Goal: Task Accomplishment & Management: Manage account settings

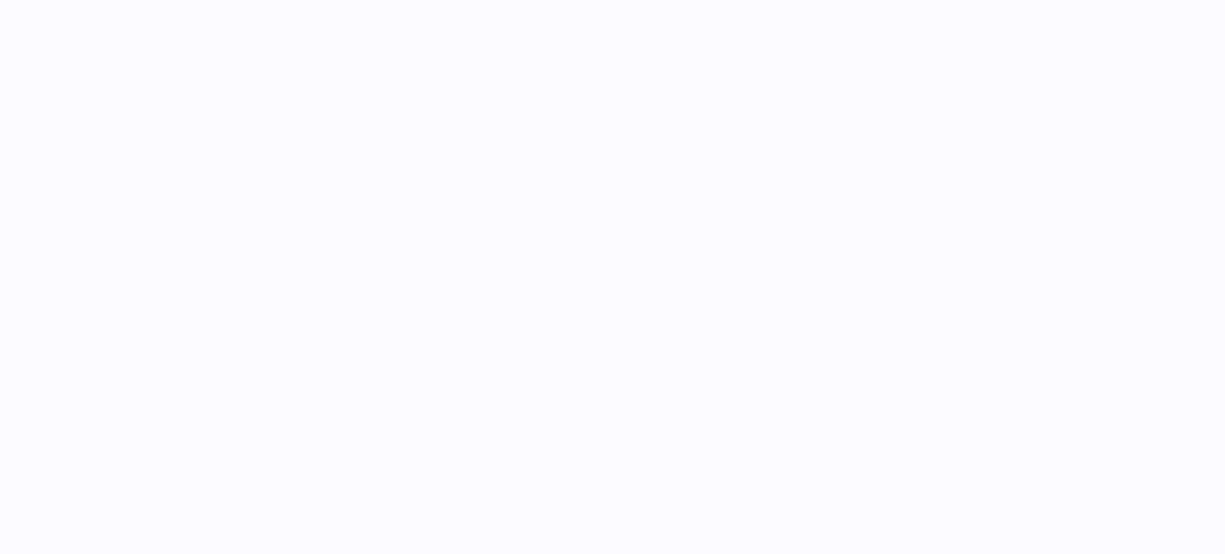
drag, startPoint x: 953, startPoint y: 178, endPoint x: 890, endPoint y: 132, distance: 78.1
click at [890, 132] on div at bounding box center [731, 277] width 985 height 554
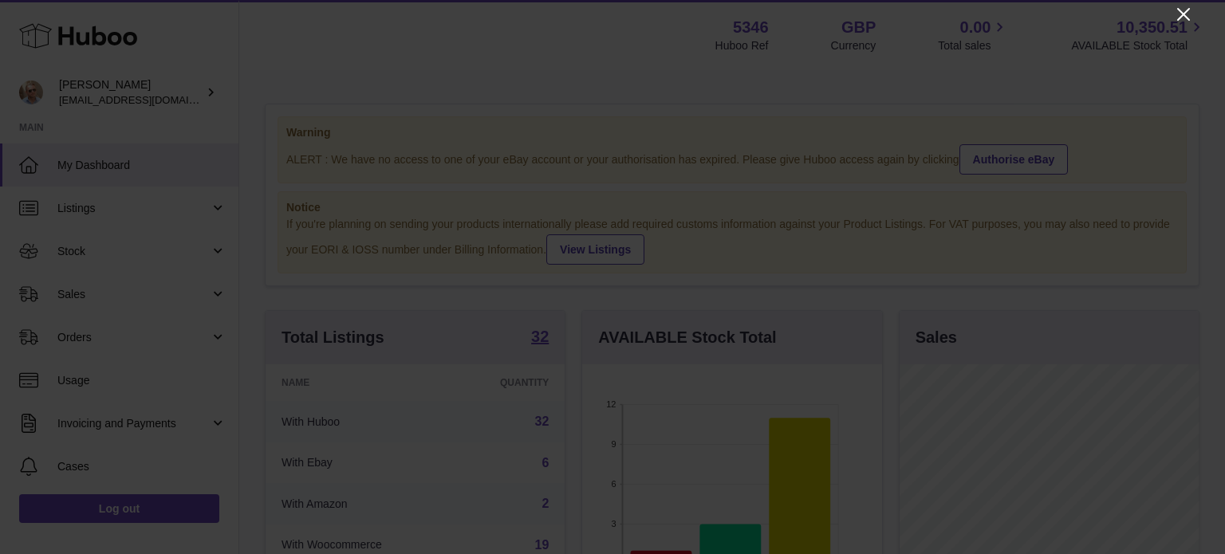
click at [1185, 12] on icon "Close" at bounding box center [1183, 14] width 13 height 13
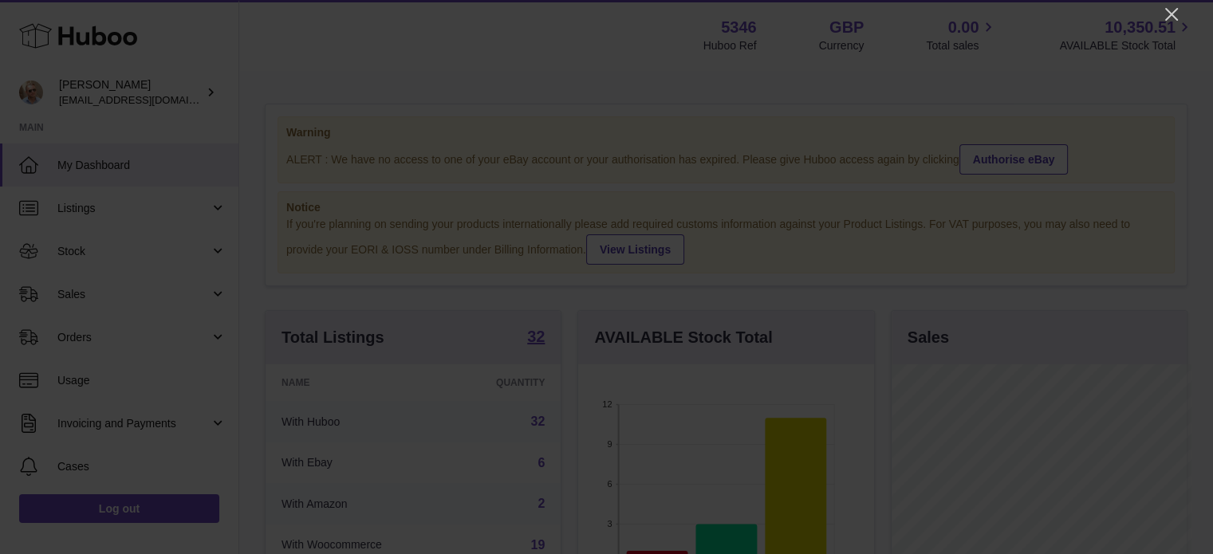
scroll to position [797071, 797023]
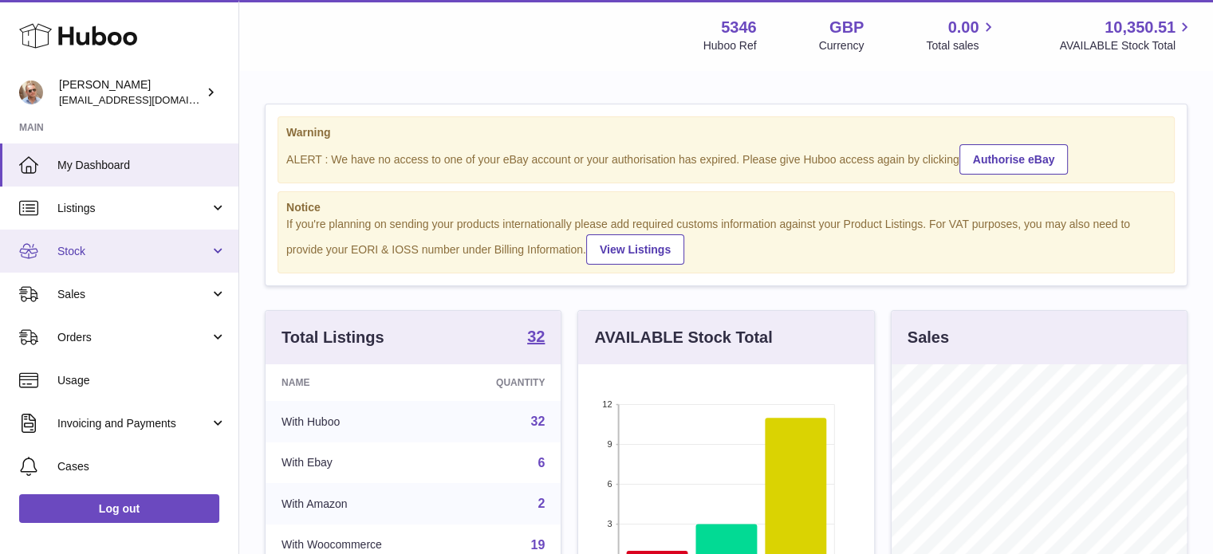
click at [71, 245] on span "Stock" at bounding box center [133, 251] width 152 height 15
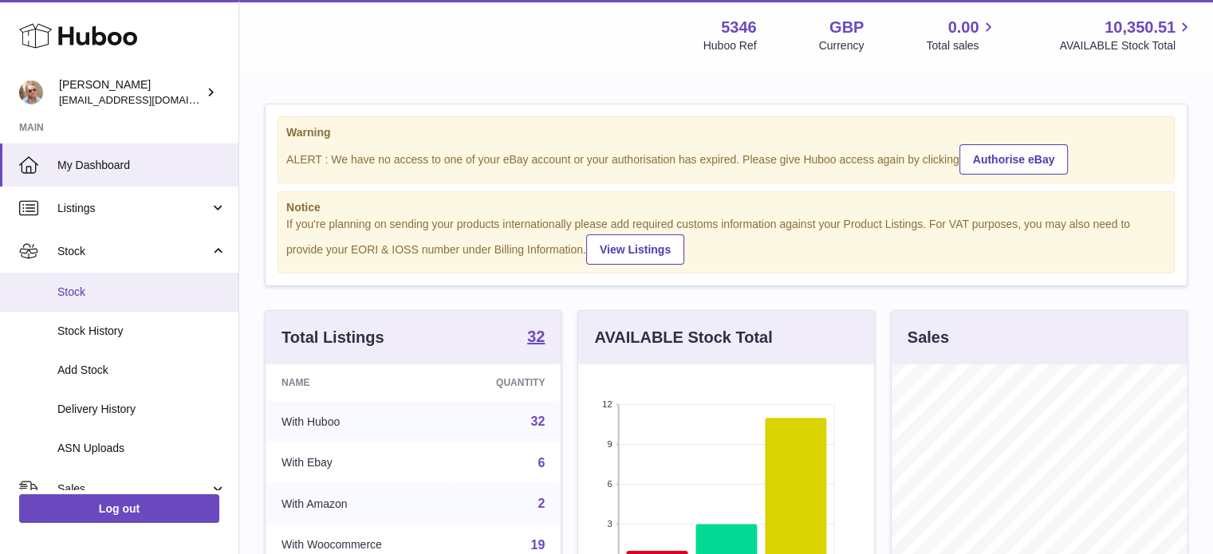
click at [91, 292] on span "Stock" at bounding box center [141, 292] width 169 height 15
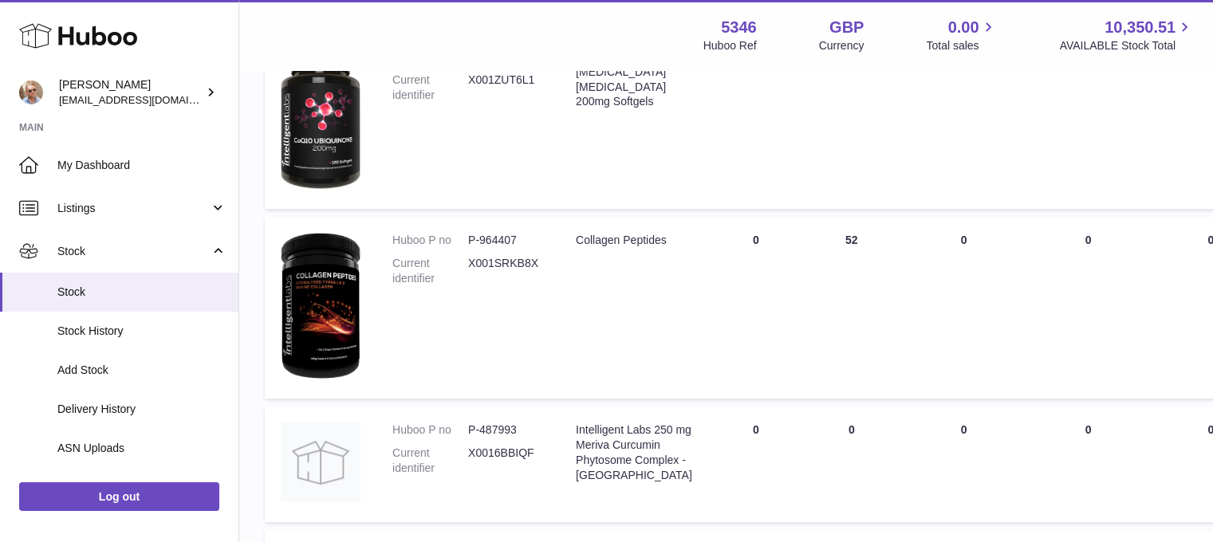
scroll to position [877, 0]
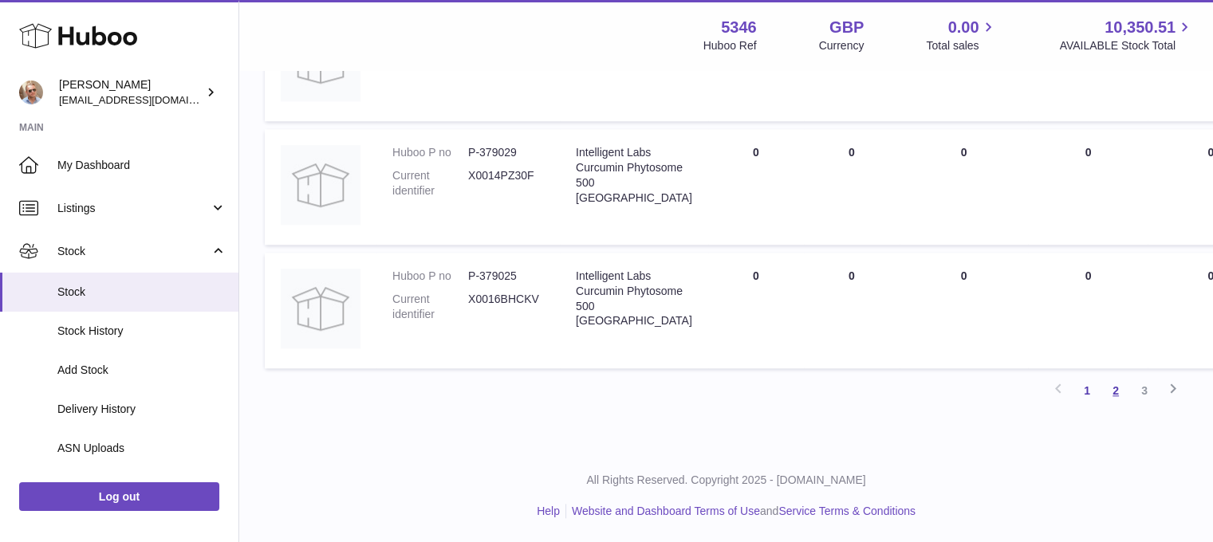
click at [1111, 393] on link "2" at bounding box center [1115, 390] width 29 height 29
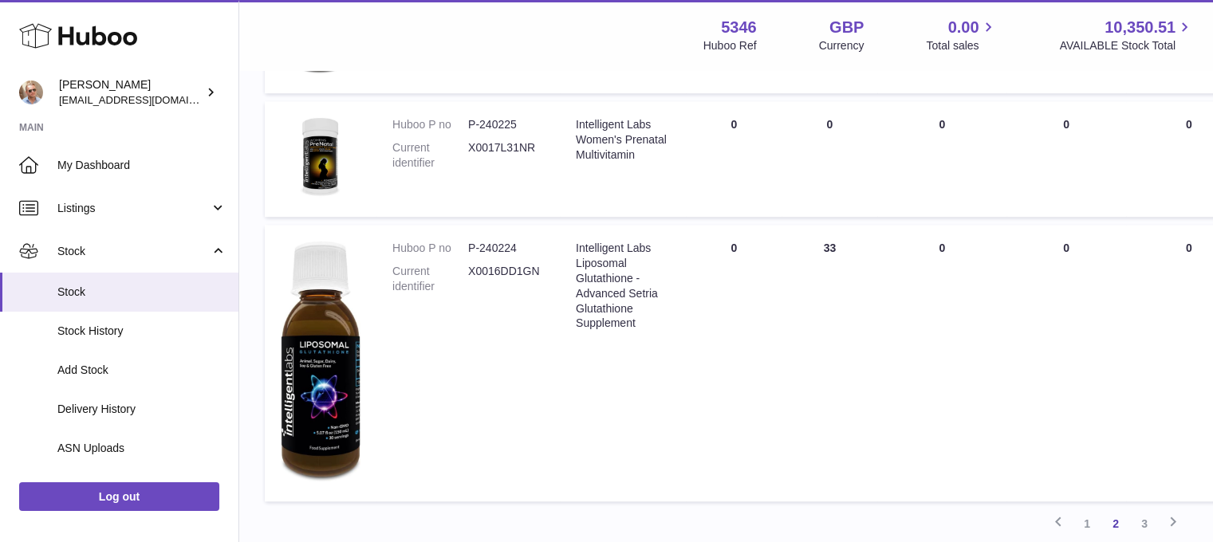
scroll to position [1268, 0]
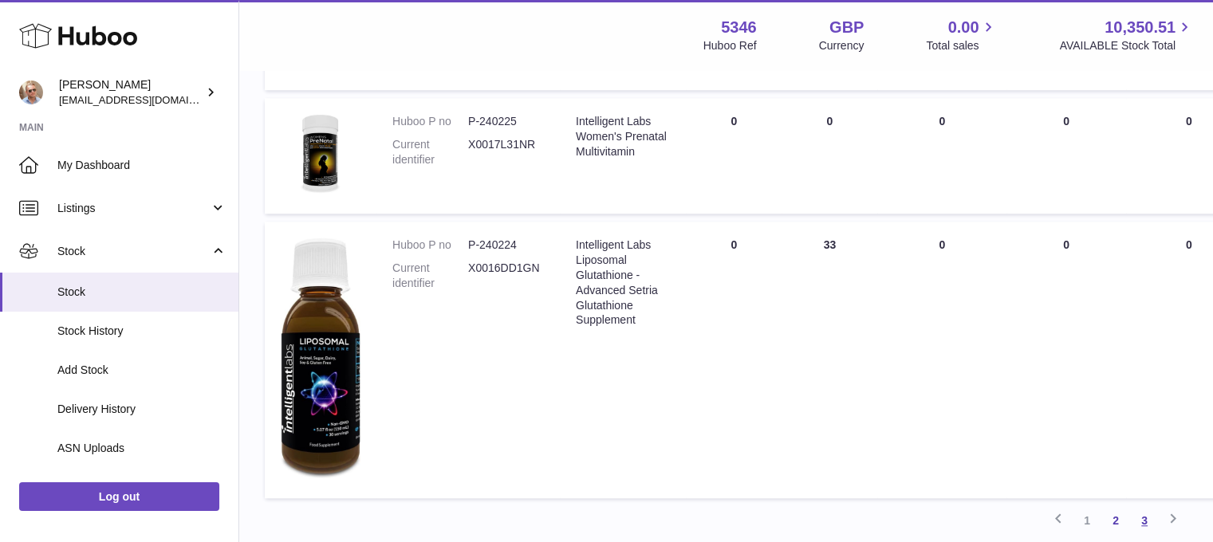
click at [1146, 519] on link "3" at bounding box center [1144, 520] width 29 height 29
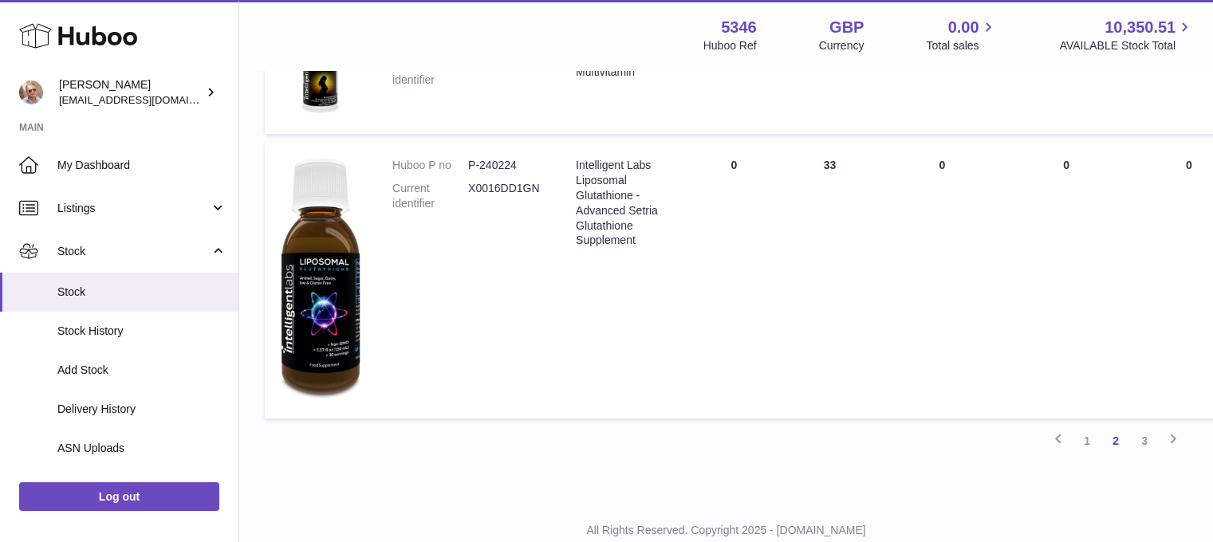
scroll to position [1398, 0]
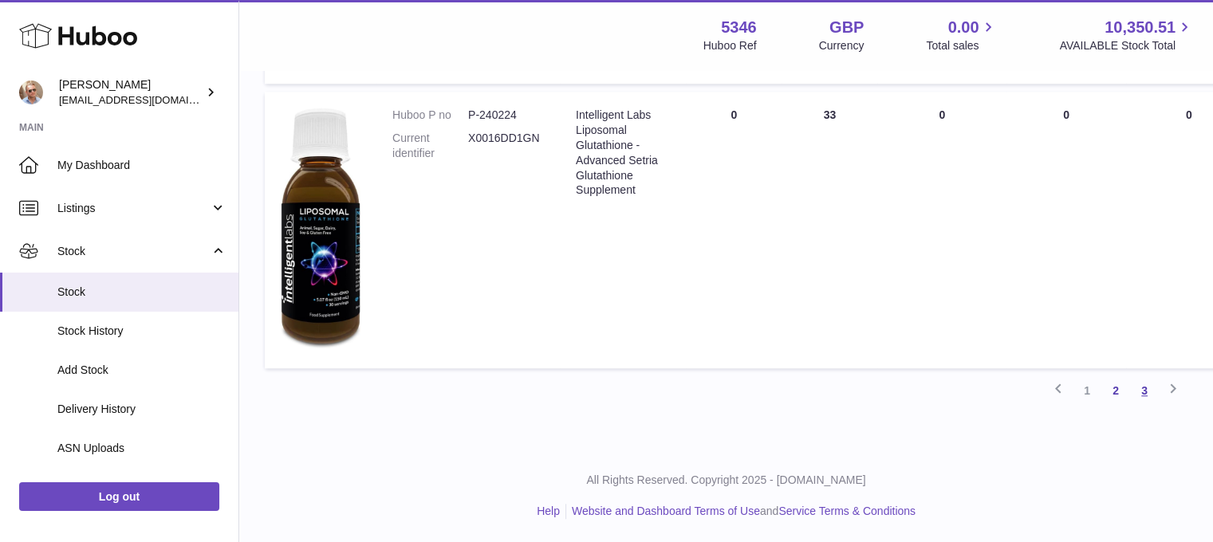
click at [1145, 392] on link "3" at bounding box center [1144, 390] width 29 height 29
click at [1143, 386] on link "3" at bounding box center [1144, 390] width 29 height 29
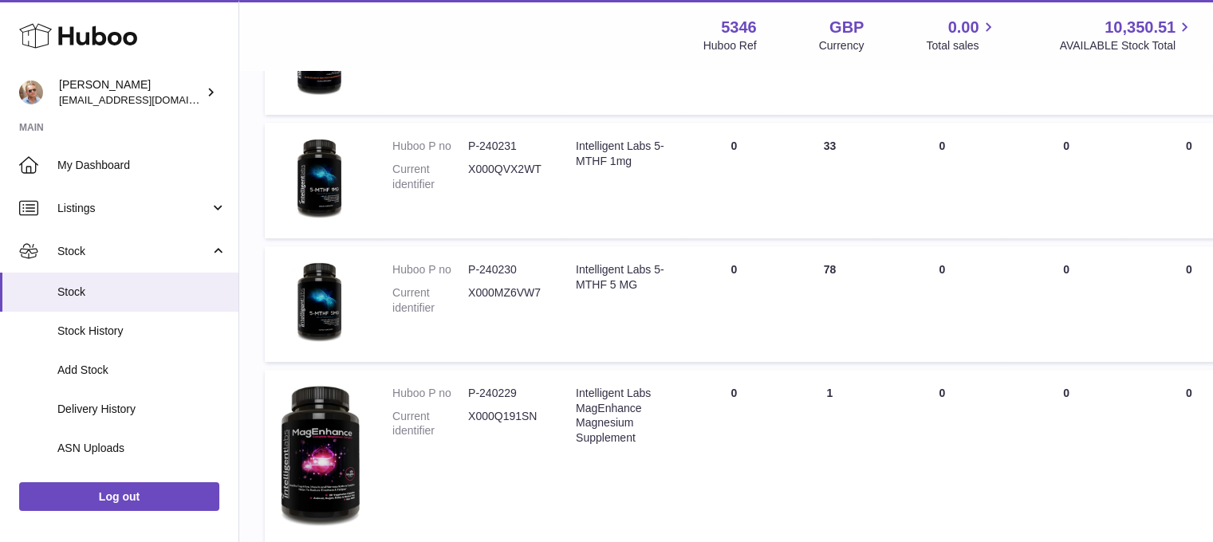
scroll to position [72, 0]
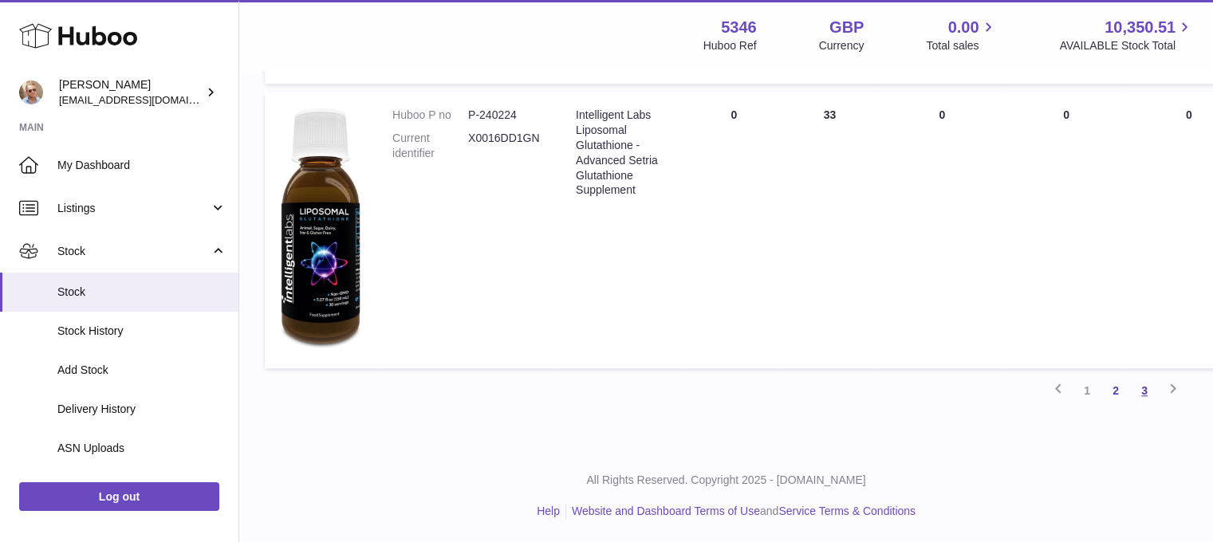
click at [1147, 385] on link "3" at bounding box center [1144, 390] width 29 height 29
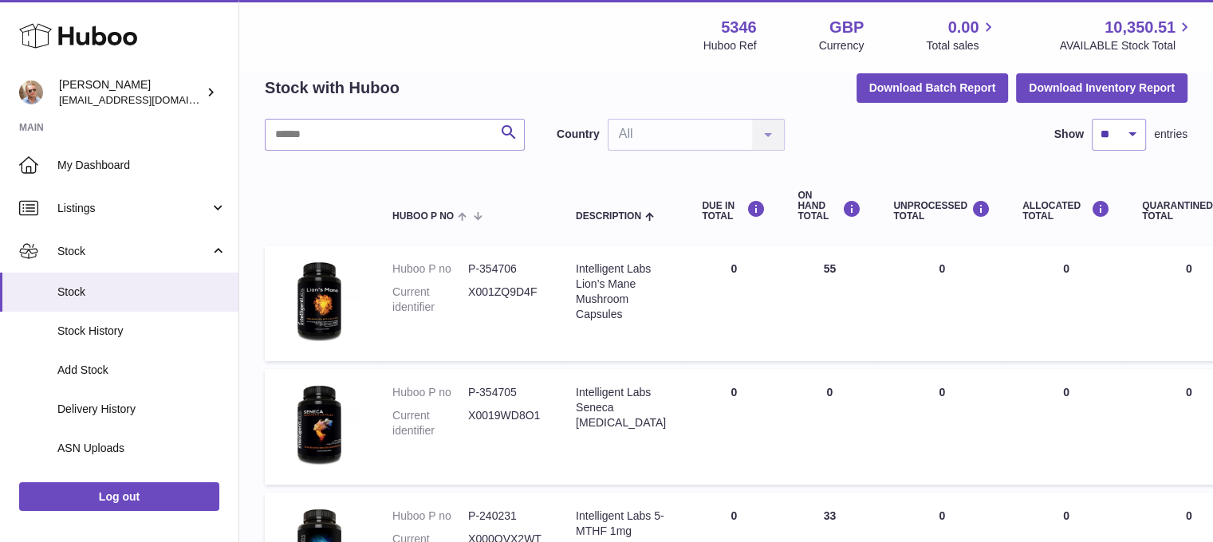
click at [870, 317] on td "ON HAND Total 55" at bounding box center [829, 304] width 96 height 116
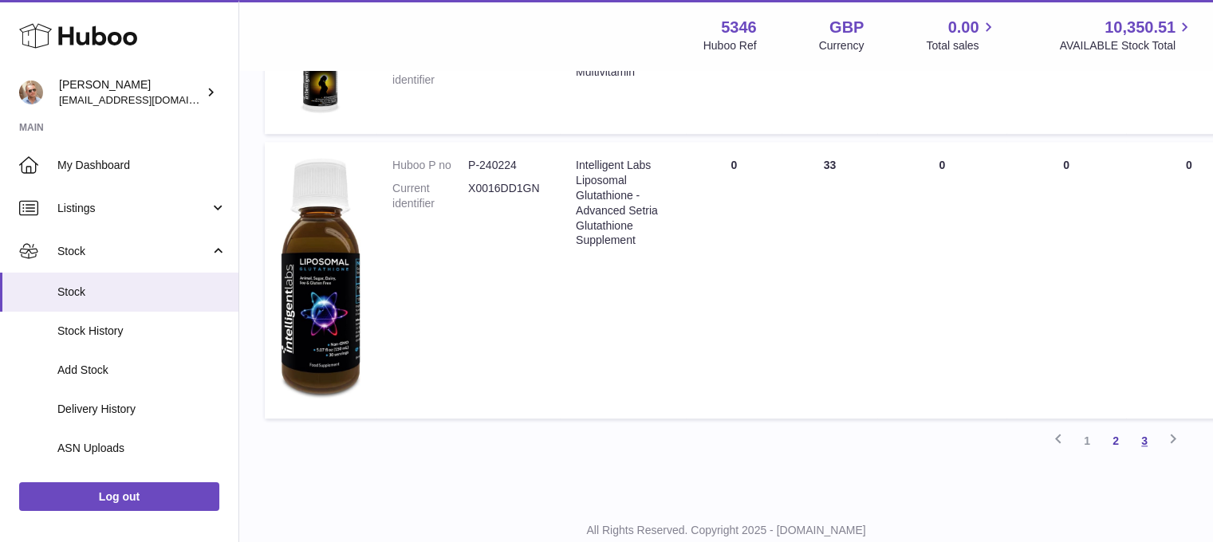
click at [1155, 435] on link "3" at bounding box center [1144, 441] width 29 height 29
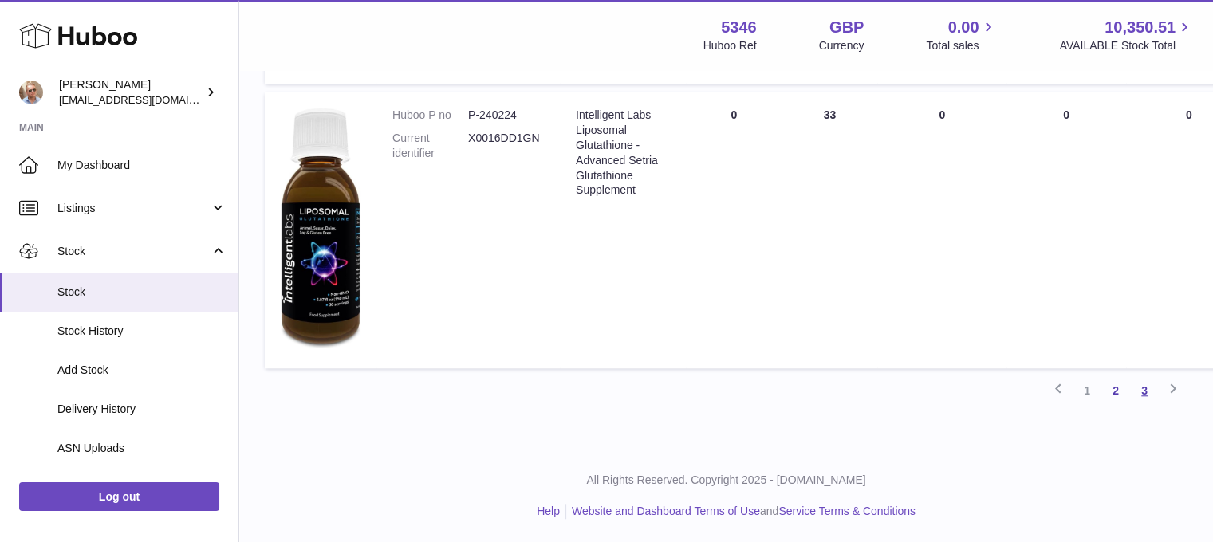
click at [1143, 391] on link "3" at bounding box center [1144, 390] width 29 height 29
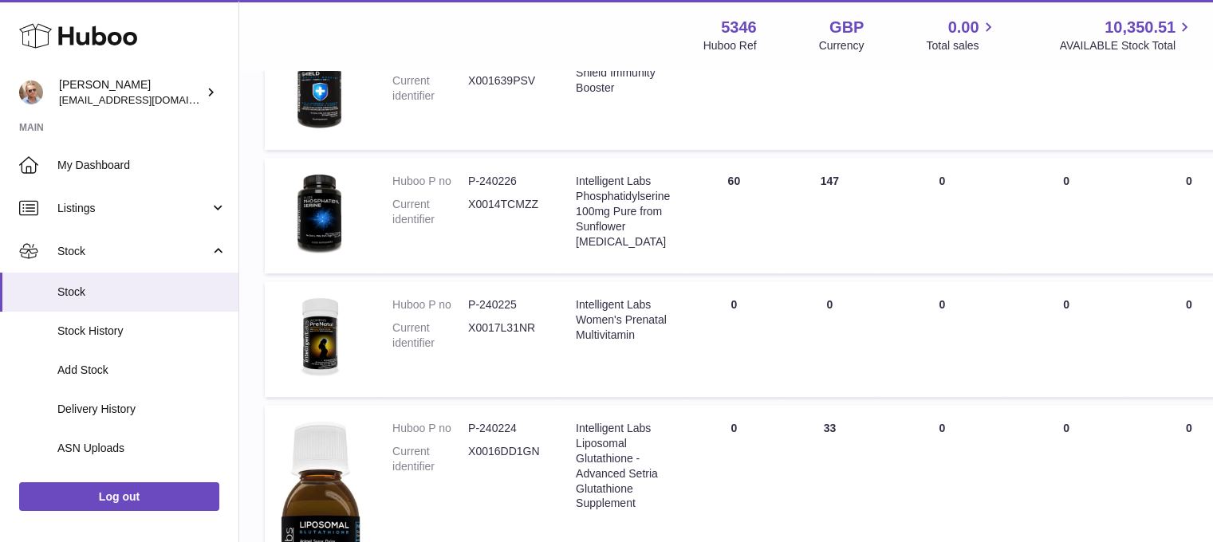
scroll to position [1347, 0]
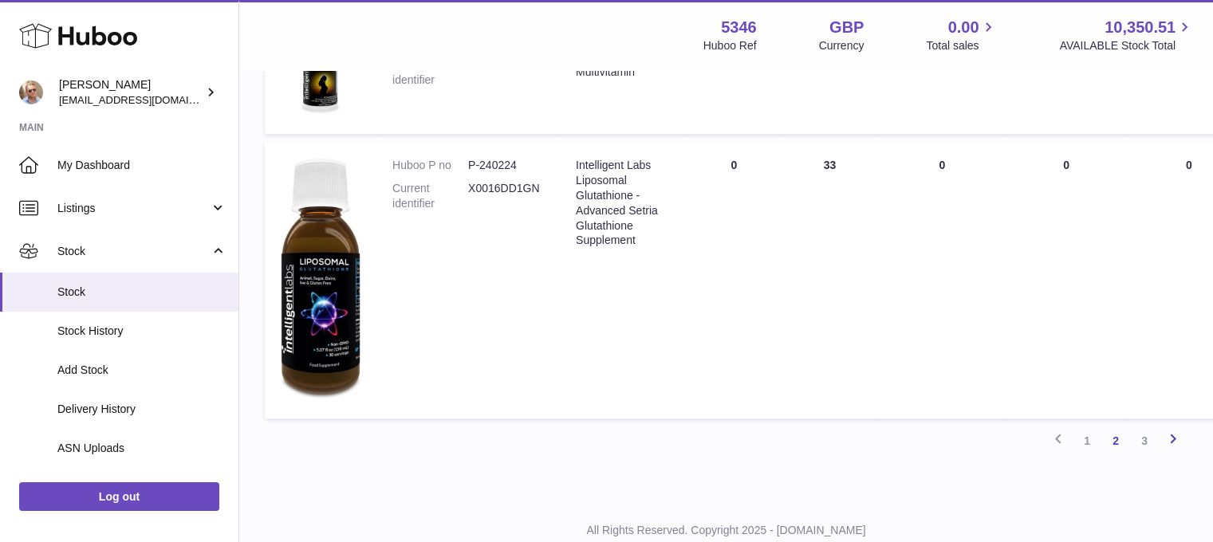
click at [1178, 435] on icon at bounding box center [1172, 439] width 19 height 20
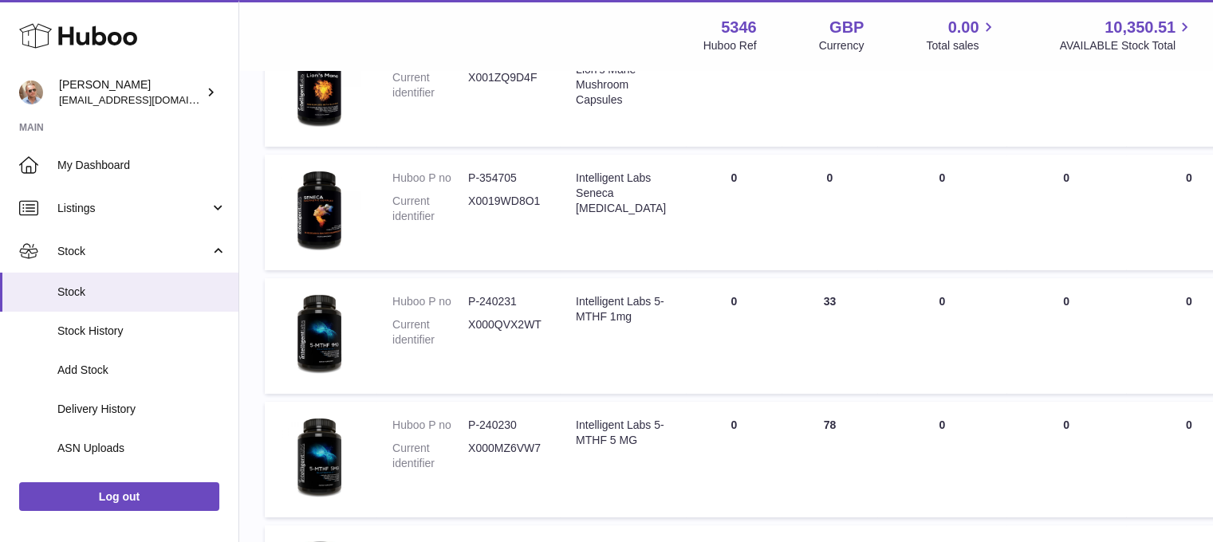
scroll to position [72, 0]
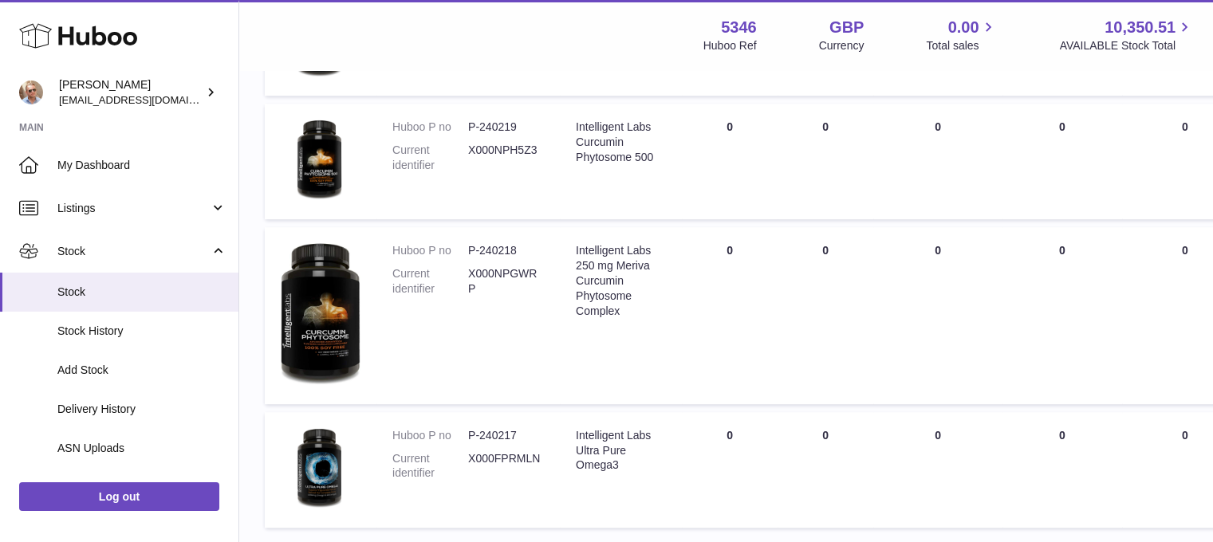
scroll to position [1027, 0]
